Goal: Task Accomplishment & Management: Use online tool/utility

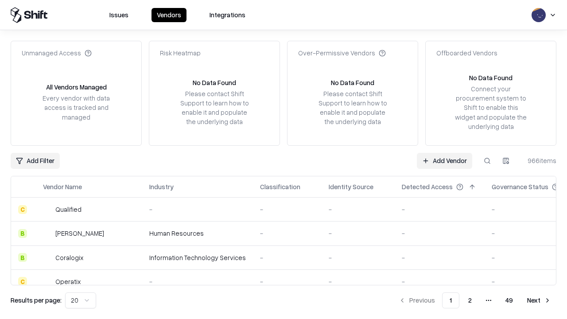
click at [444, 160] on link "Add Vendor" at bounding box center [444, 161] width 55 height 16
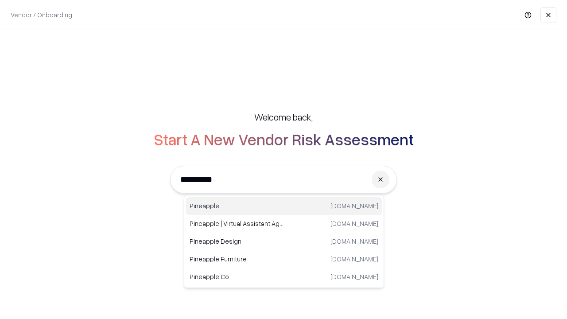
click at [284, 206] on div "Pineapple [DOMAIN_NAME]" at bounding box center [284, 206] width 196 height 18
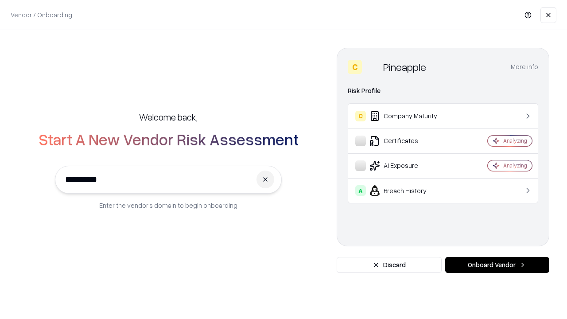
type input "*********"
click at [497, 265] on button "Onboard Vendor" at bounding box center [497, 265] width 104 height 16
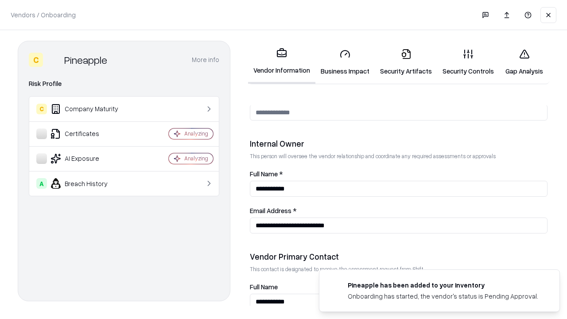
scroll to position [459, 0]
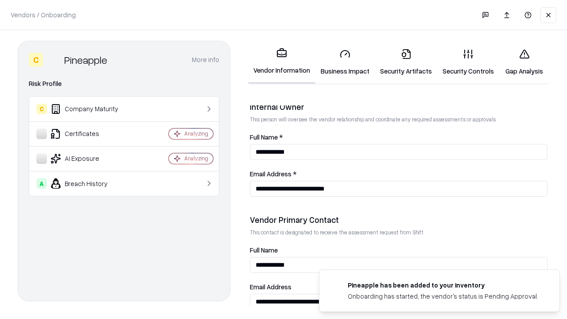
click at [345, 62] on link "Business Impact" at bounding box center [344, 62] width 59 height 41
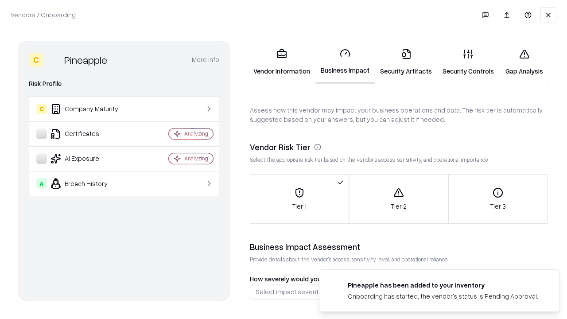
click at [406, 62] on link "Security Artifacts" at bounding box center [406, 62] width 62 height 41
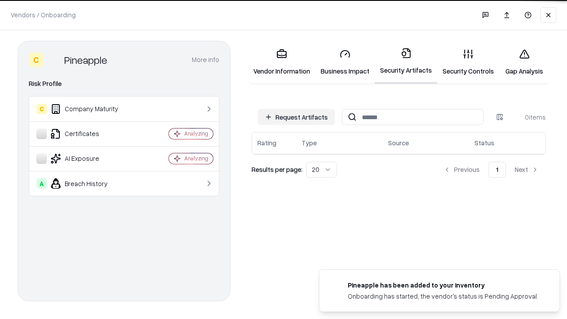
click at [296, 116] on button "Request Artifacts" at bounding box center [296, 117] width 77 height 16
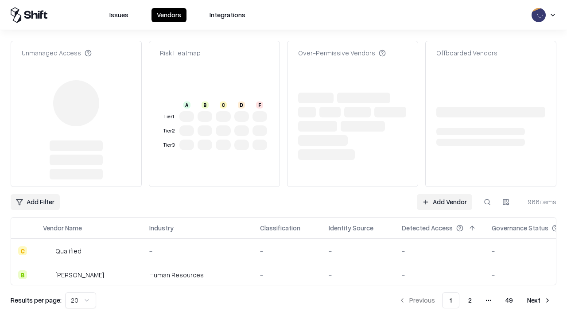
click at [444, 194] on link "Add Vendor" at bounding box center [444, 202] width 55 height 16
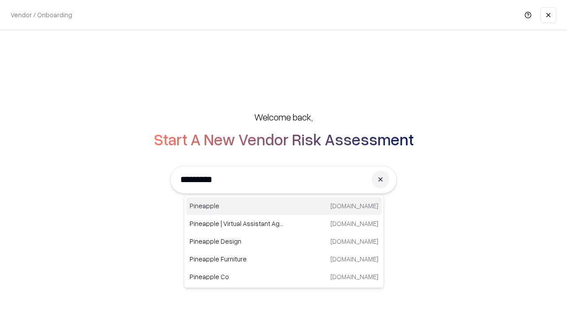
click at [284, 206] on div "Pineapple [DOMAIN_NAME]" at bounding box center [284, 206] width 196 height 18
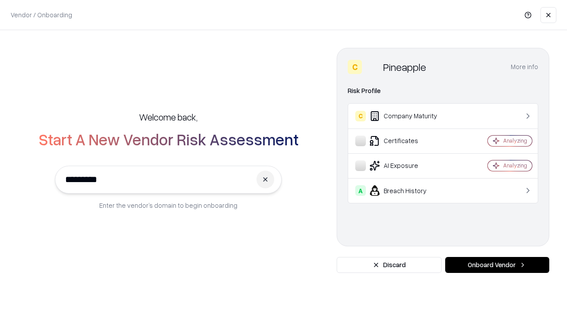
type input "*********"
click at [497, 265] on button "Onboard Vendor" at bounding box center [497, 265] width 104 height 16
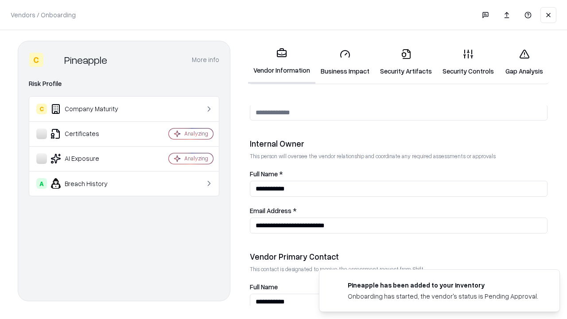
scroll to position [459, 0]
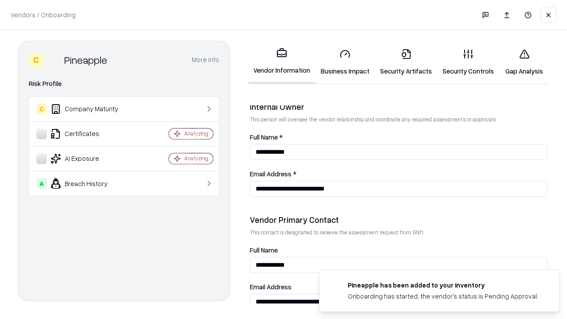
click at [524, 62] on link "Gap Analysis" at bounding box center [524, 62] width 50 height 41
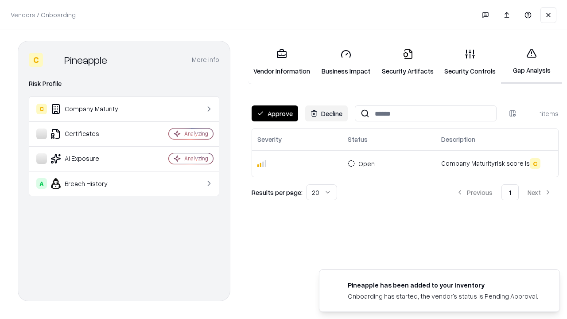
click at [275, 113] on button "Approve" at bounding box center [275, 113] width 47 height 16
